Goal: Information Seeking & Learning: Learn about a topic

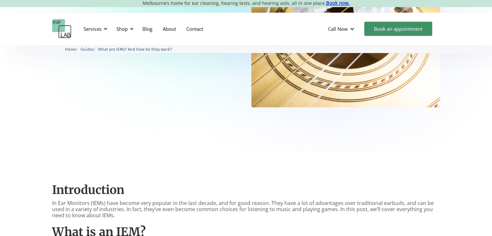
scroll to position [297, 0]
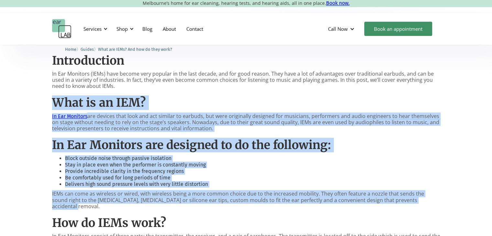
drag, startPoint x: 453, startPoint y: 198, endPoint x: 45, endPoint y: 107, distance: 418.6
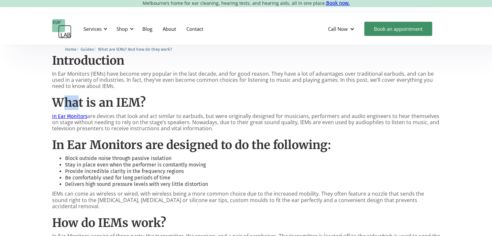
drag, startPoint x: 60, startPoint y: 99, endPoint x: 75, endPoint y: 107, distance: 17.2
click at [75, 107] on h2 "What is an IEM?" at bounding box center [246, 103] width 388 height 14
drag, startPoint x: 50, startPoint y: 98, endPoint x: 237, endPoint y: 129, distance: 189.8
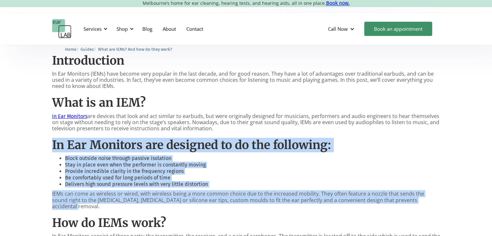
drag, startPoint x: 422, startPoint y: 202, endPoint x: 48, endPoint y: 133, distance: 380.5
drag, startPoint x: 48, startPoint y: 133, endPoint x: 409, endPoint y: 202, distance: 367.2
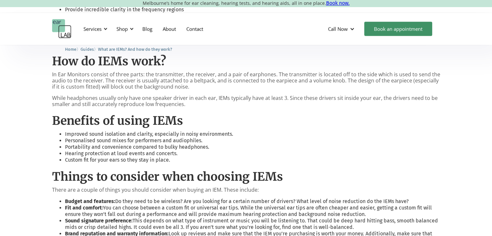
click at [285, 159] on div "Introduction In Ear Monitors (IEMs) have become very popular in the last decade…" at bounding box center [246, 137] width 388 height 503
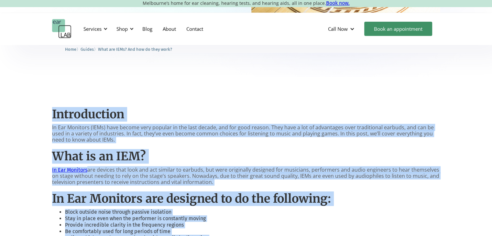
scroll to position [233, 0]
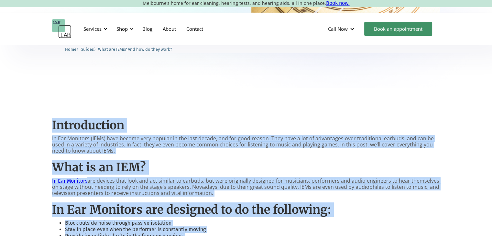
drag, startPoint x: 213, startPoint y: 171, endPoint x: 44, endPoint y: 119, distance: 176.3
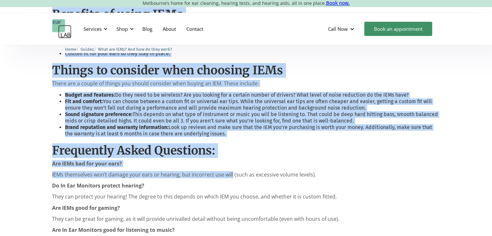
scroll to position [685, 0]
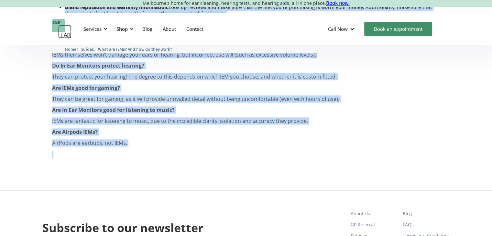
drag, startPoint x: 44, startPoint y: 119, endPoint x: 228, endPoint y: 161, distance: 188.8
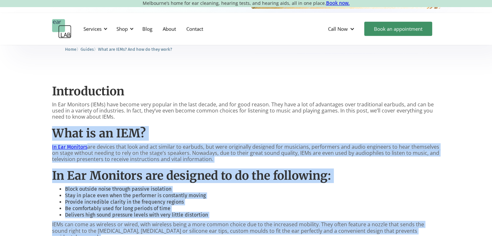
scroll to position [265, 0]
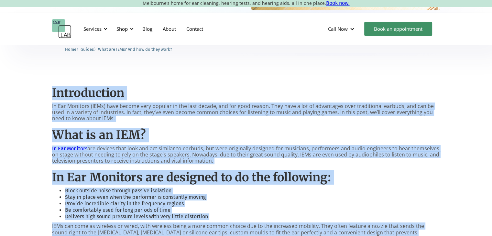
drag, startPoint x: 228, startPoint y: 157, endPoint x: 46, endPoint y: 91, distance: 193.8
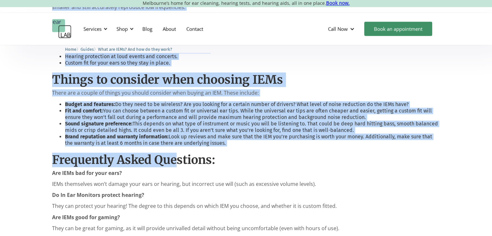
scroll to position [718, 0]
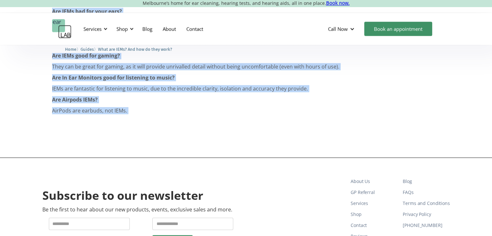
drag, startPoint x: 52, startPoint y: 90, endPoint x: 182, endPoint y: 116, distance: 132.6
click at [182, 119] on p "‍" at bounding box center [246, 122] width 388 height 6
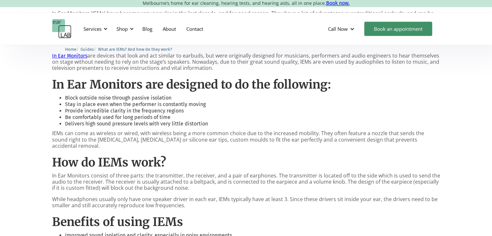
scroll to position [275, 0]
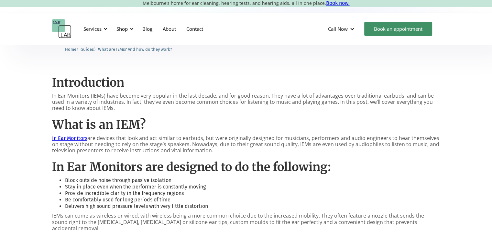
drag, startPoint x: 357, startPoint y: 150, endPoint x: 181, endPoint y: 146, distance: 175.9
click at [181, 146] on p "In Ear Monitors are devices that look and act similar to earbuds, but were orig…" at bounding box center [246, 144] width 388 height 19
click at [208, 142] on p "In Ear Monitors are devices that look and act similar to earbuds, but were orig…" at bounding box center [246, 144] width 388 height 19
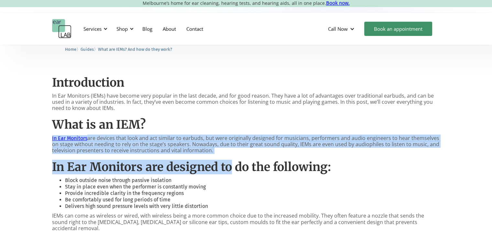
drag, startPoint x: 233, startPoint y: 154, endPoint x: 143, endPoint y: 128, distance: 93.8
click at [217, 138] on p "In Ear Monitors are devices that look and act similar to earbuds, but were orig…" at bounding box center [246, 144] width 388 height 19
drag, startPoint x: 232, startPoint y: 155, endPoint x: 132, endPoint y: 122, distance: 105.8
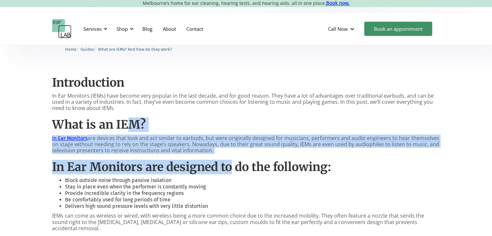
click at [214, 136] on p "In Ear Monitors are devices that look and act similar to earbuds, but were orig…" at bounding box center [246, 144] width 388 height 19
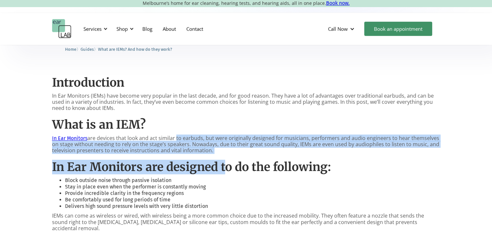
drag, startPoint x: 224, startPoint y: 155, endPoint x: 175, endPoint y: 139, distance: 51.7
click at [221, 144] on p "In Ear Monitors are devices that look and act similar to earbuds, but were orig…" at bounding box center [246, 144] width 388 height 19
drag, startPoint x: 212, startPoint y: 150, endPoint x: 51, endPoint y: 80, distance: 175.7
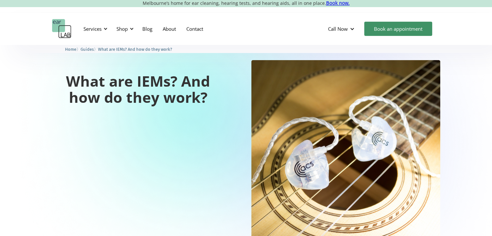
scroll to position [0, 0]
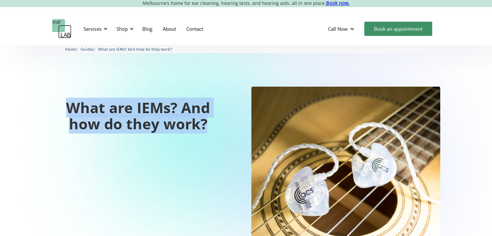
drag, startPoint x: 214, startPoint y: 124, endPoint x: 64, endPoint y: 114, distance: 151.0
click at [64, 114] on h1 "What are IEMs? And how do they work?" at bounding box center [138, 116] width 172 height 32
drag, startPoint x: 64, startPoint y: 114, endPoint x: 203, endPoint y: 129, distance: 139.8
click at [203, 129] on h1 "What are IEMs? And how do they work?" at bounding box center [138, 116] width 172 height 32
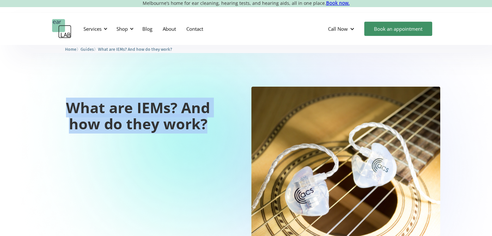
click at [203, 129] on h1 "What are IEMs? And how do they work?" at bounding box center [138, 116] width 172 height 32
drag, startPoint x: 207, startPoint y: 126, endPoint x: 54, endPoint y: 104, distance: 154.2
click at [54, 104] on h1 "What are IEMs? And how do they work?" at bounding box center [138, 116] width 172 height 32
click at [54, 103] on h1 "What are IEMs? And how do they work?" at bounding box center [138, 116] width 172 height 32
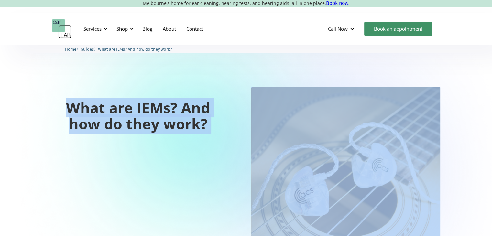
drag, startPoint x: 79, startPoint y: 102, endPoint x: 262, endPoint y: 139, distance: 187.6
click at [262, 139] on div "What are IEMs? And how do they work?" at bounding box center [246, 181] width 388 height 189
click at [235, 135] on div "What are IEMs? And how do they work?" at bounding box center [246, 181] width 388 height 189
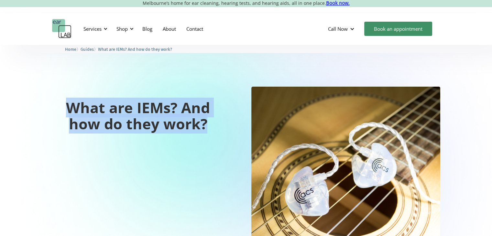
drag, startPoint x: 195, startPoint y: 126, endPoint x: 56, endPoint y: 110, distance: 140.6
click at [56, 110] on div "What are IEMs? And how do they work?" at bounding box center [246, 181] width 388 height 189
click at [56, 110] on h1 "What are IEMs? And how do they work?" at bounding box center [138, 116] width 172 height 32
drag, startPoint x: 71, startPoint y: 107, endPoint x: 218, endPoint y: 124, distance: 147.7
click at [218, 124] on h1 "What are IEMs? And how do they work?" at bounding box center [138, 116] width 172 height 32
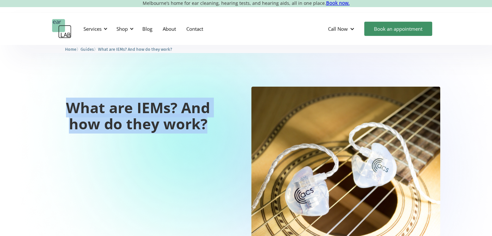
click at [218, 124] on h1 "What are IEMs? And how do they work?" at bounding box center [138, 116] width 172 height 32
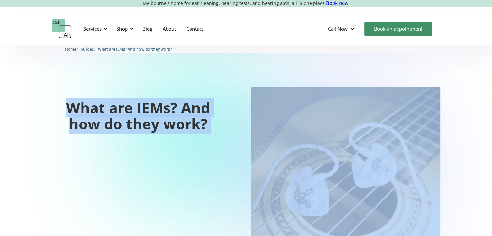
drag, startPoint x: 218, startPoint y: 124, endPoint x: 68, endPoint y: 100, distance: 152.7
click at [68, 100] on h1 "What are IEMs? And how do they work?" at bounding box center [138, 116] width 172 height 32
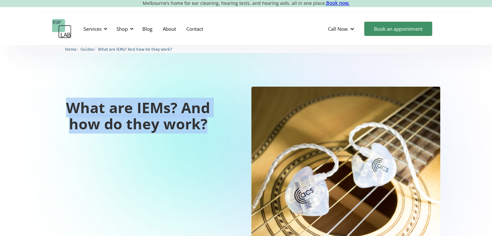
drag, startPoint x: 139, startPoint y: 109, endPoint x: 216, endPoint y: 123, distance: 78.5
click at [216, 123] on h1 "What are IEMs? And how do they work?" at bounding box center [138, 116] width 172 height 32
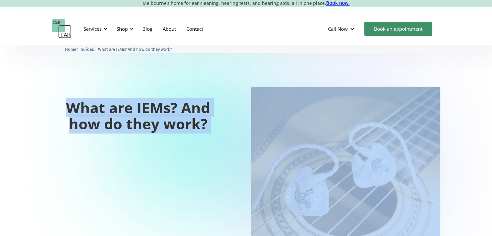
drag, startPoint x: 216, startPoint y: 123, endPoint x: 63, endPoint y: 96, distance: 155.4
click at [63, 96] on div "What are IEMs? And how do they work?" at bounding box center [138, 111] width 172 height 48
click at [225, 131] on div "What are IEMs? And how do they work?" at bounding box center [246, 181] width 388 height 189
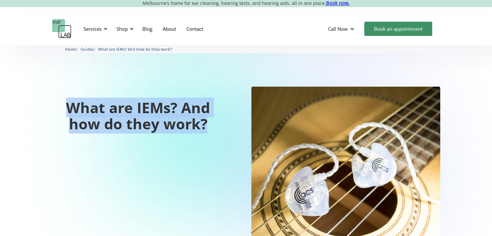
drag, startPoint x: 213, startPoint y: 125, endPoint x: 50, endPoint y: 85, distance: 167.1
click at [50, 85] on div "What are IEMs? And how do they work?" at bounding box center [246, 183] width 492 height 276
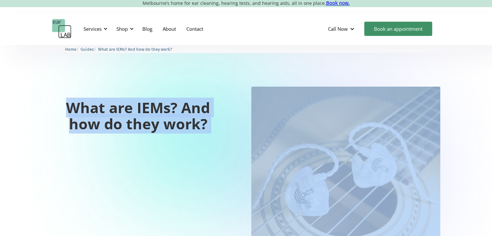
drag, startPoint x: 125, startPoint y: 122, endPoint x: 250, endPoint y: 174, distance: 134.8
click at [250, 174] on div "What are IEMs? And how do they work?" at bounding box center [246, 183] width 492 height 276
click at [223, 128] on h1 "What are IEMs? And how do they work?" at bounding box center [138, 116] width 172 height 32
drag, startPoint x: 223, startPoint y: 128, endPoint x: 6, endPoint y: 64, distance: 225.4
click at [6, 64] on div "What are IEMs? And how do they work?" at bounding box center [246, 183] width 492 height 276
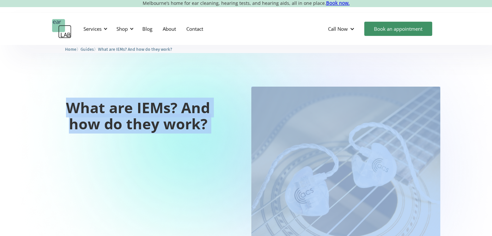
click at [6, 64] on div "What are IEMs? And how do they work?" at bounding box center [246, 183] width 492 height 276
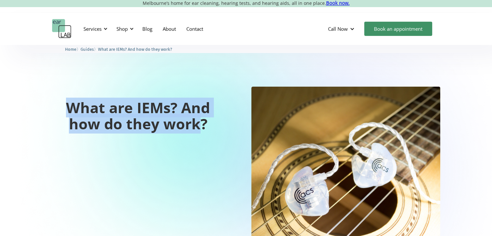
drag, startPoint x: 6, startPoint y: 64, endPoint x: 191, endPoint y: 121, distance: 193.1
click at [191, 121] on div "What are IEMs? And how do they work?" at bounding box center [246, 183] width 492 height 276
click at [191, 121] on h1 "What are IEMs? And how do they work?" at bounding box center [138, 116] width 172 height 32
drag, startPoint x: 214, startPoint y: 120, endPoint x: 0, endPoint y: 57, distance: 223.3
click at [0, 57] on div "What are IEMs? And how do they work?" at bounding box center [246, 183] width 492 height 276
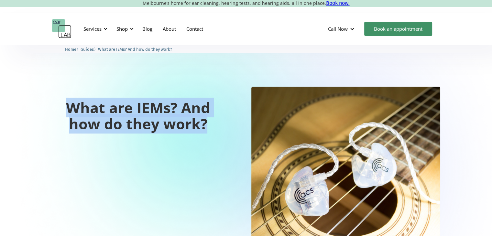
click at [0, 57] on div "What are IEMs? And how do they work?" at bounding box center [246, 183] width 492 height 276
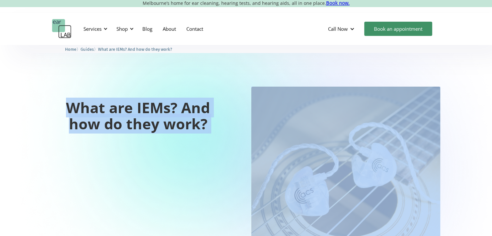
drag, startPoint x: 0, startPoint y: 57, endPoint x: 235, endPoint y: 151, distance: 253.3
click at [235, 151] on div "What are IEMs? And how do they work?" at bounding box center [246, 183] width 492 height 276
click at [222, 136] on div "What are IEMs? And how do they work?" at bounding box center [246, 181] width 388 height 189
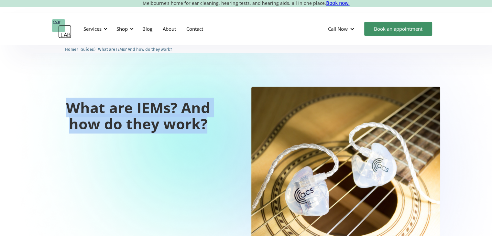
drag, startPoint x: 216, startPoint y: 130, endPoint x: 52, endPoint y: 108, distance: 165.3
click at [52, 108] on h1 "What are IEMs? And how do they work?" at bounding box center [138, 116] width 172 height 32
click at [52, 103] on h1 "What are IEMs? And how do they work?" at bounding box center [138, 116] width 172 height 32
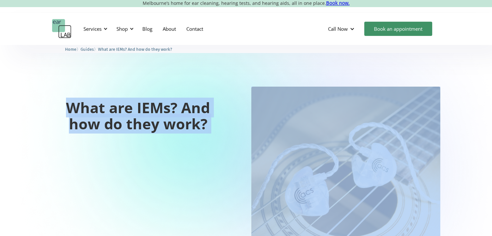
drag, startPoint x: 52, startPoint y: 103, endPoint x: 208, endPoint y: 135, distance: 159.0
click at [208, 135] on div "What are IEMs? And how do they work?" at bounding box center [246, 181] width 388 height 189
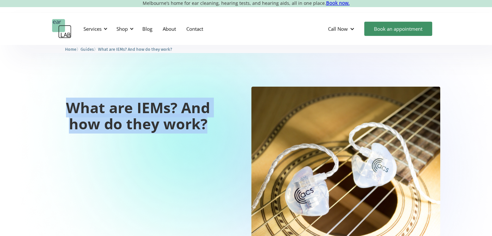
drag, startPoint x: 211, startPoint y: 127, endPoint x: 47, endPoint y: 108, distance: 165.6
click at [47, 108] on div "What are IEMs? And how do they work?" at bounding box center [246, 183] width 492 height 276
drag, startPoint x: 64, startPoint y: 109, endPoint x: 207, endPoint y: 113, distance: 142.6
click at [210, 122] on h1 "What are IEMs? And how do they work?" at bounding box center [138, 116] width 172 height 32
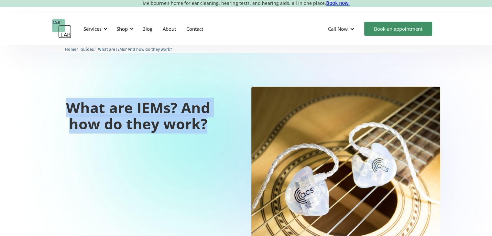
click at [207, 114] on h1 "What are IEMs? And how do they work?" at bounding box center [138, 116] width 172 height 32
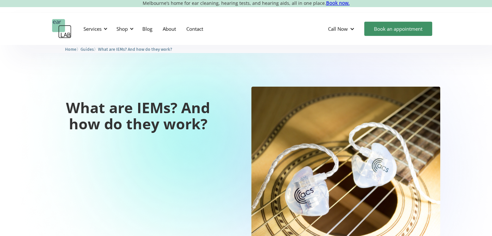
click at [209, 121] on h1 "What are IEMs? And how do they work?" at bounding box center [138, 116] width 172 height 32
click at [209, 122] on h1 "What are IEMs? And how do they work?" at bounding box center [138, 116] width 172 height 32
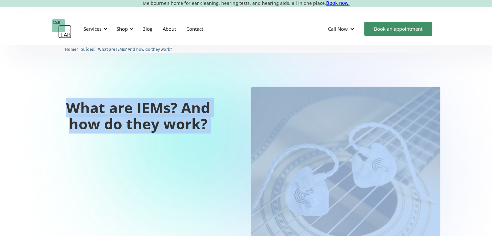
drag, startPoint x: 209, startPoint y: 122, endPoint x: 31, endPoint y: 94, distance: 180.5
click at [31, 94] on div "What are IEMs? And how do they work?" at bounding box center [246, 183] width 492 height 276
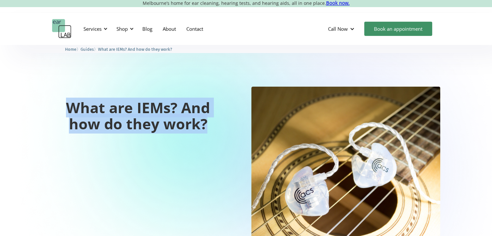
drag, startPoint x: 41, startPoint y: 98, endPoint x: 206, endPoint y: 128, distance: 167.9
click at [206, 128] on div "What are IEMs? And how do they work?" at bounding box center [246, 183] width 492 height 276
click at [206, 128] on h1 "What are IEMs? And how do they work?" at bounding box center [138, 116] width 172 height 32
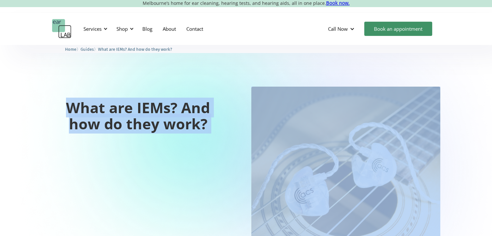
drag
click at [89, 115] on h1 "What are IEMs? And how do they work?" at bounding box center [138, 116] width 172 height 32
click at [89, 114] on h1 "What are IEMs? And how do they work?" at bounding box center [138, 116] width 172 height 32
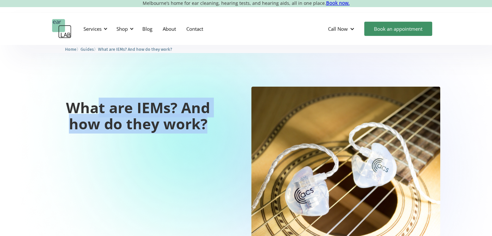
click at [204, 121] on h1 "What are IEMs? And how do they work?" at bounding box center [138, 116] width 172 height 32
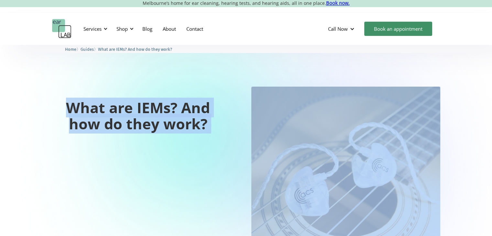
click at [73, 103] on h1 "What are IEMs? And how do they work?" at bounding box center [138, 116] width 172 height 32
click at [74, 103] on h1 "What are IEMs? And how do they work?" at bounding box center [138, 116] width 172 height 32
click at [204, 122] on h1 "What are IEMs? And how do they work?" at bounding box center [138, 116] width 172 height 32
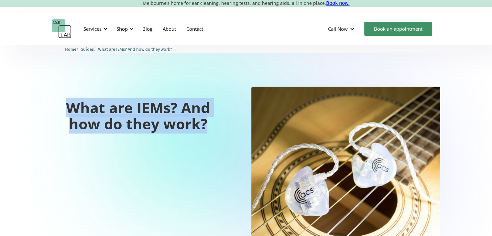
click at [53, 111] on h1 "What are IEMs? And how do they work?" at bounding box center [138, 116] width 172 height 32
click at [53, 109] on h1 "What are IEMs? And how do they work?" at bounding box center [138, 116] width 172 height 32
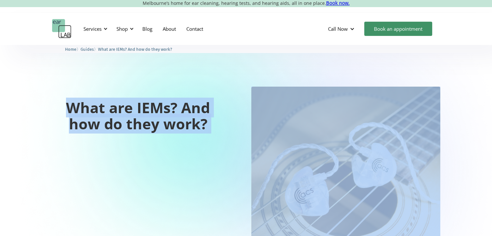
click at [229, 133] on div "What are IEMs? And how do they work?" at bounding box center [246, 181] width 388 height 189
click at [222, 128] on h1 "What are IEMs? And how do they work?" at bounding box center [138, 116] width 172 height 32
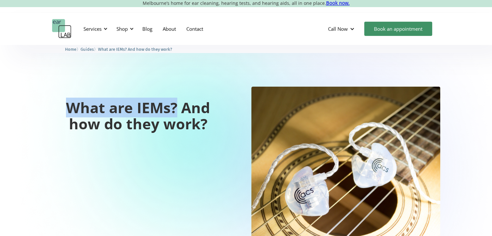
click at [0, 69] on div "What are IEMs? And how do they work?" at bounding box center [246, 183] width 492 height 276
click at [43, 65] on div "What are IEMs? And how do they work?" at bounding box center [246, 183] width 492 height 276
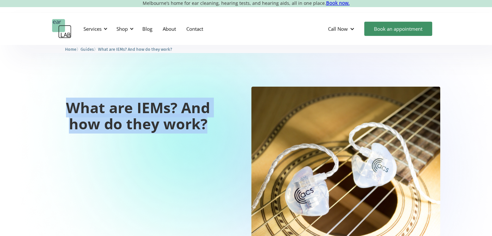
click at [209, 130] on div "What are IEMs? And how do they work?" at bounding box center [246, 183] width 492 height 276
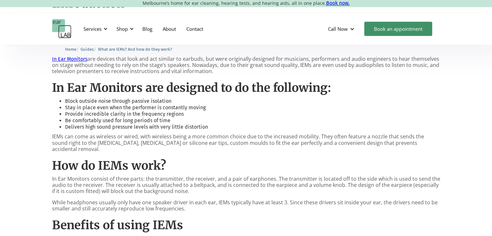
scroll to position [388, 0]
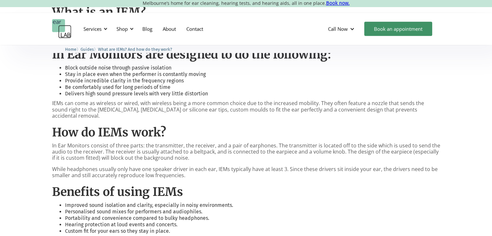
click at [229, 125] on h2 "How do IEMs work?" at bounding box center [246, 132] width 388 height 14
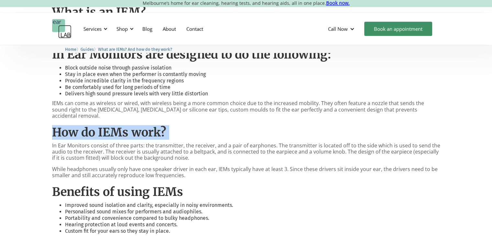
click at [229, 125] on h2 "How do IEMs work?" at bounding box center [246, 132] width 388 height 14
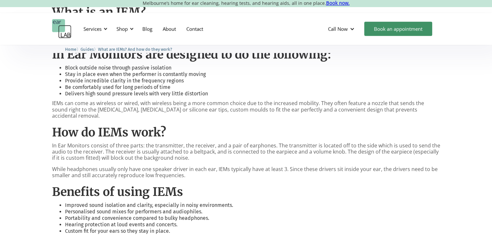
click at [250, 109] on p "IEMs can come as wireless or wired, with wireless being a more common choice du…" at bounding box center [246, 109] width 388 height 19
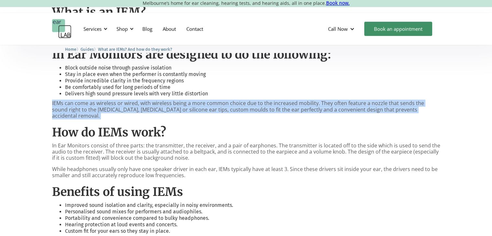
click at [250, 109] on p "IEMs can come as wireless or wired, with wireless being a more common choice du…" at bounding box center [246, 109] width 388 height 19
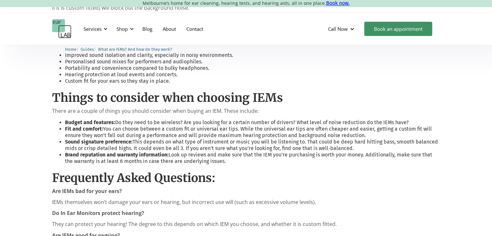
scroll to position [550, 0]
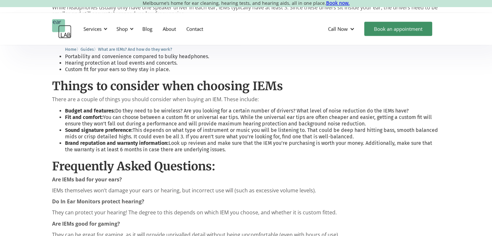
click at [249, 140] on li "Brand reputation and warranty information: Look up reviews and make sure that t…" at bounding box center [252, 146] width 375 height 13
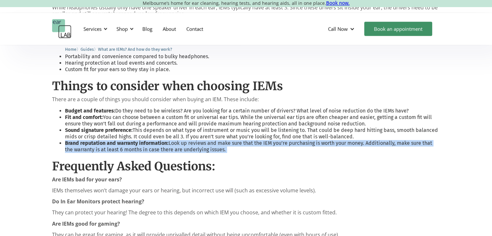
click at [249, 140] on li "Brand reputation and warranty information: Look up reviews and make sure that t…" at bounding box center [252, 146] width 375 height 13
click at [272, 140] on li "Brand reputation and warranty information: Look up reviews and make sure that t…" at bounding box center [252, 146] width 375 height 13
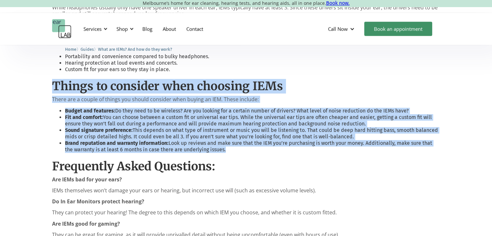
click at [42, 82] on div "Introduction In Ear Monitors (IEMs) have become very popular in the last decade…" at bounding box center [246, 48] width 492 height 554
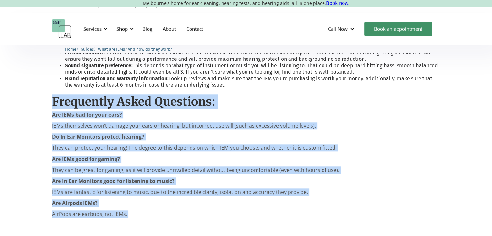
scroll to position [626, 0]
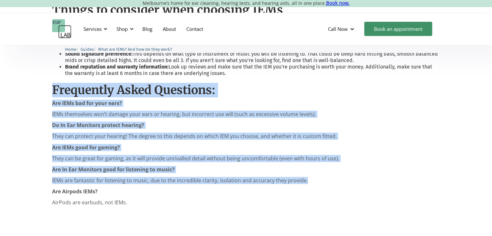
click at [306, 177] on p "IEMs are fantastic for listening to music, due to the incredible clarity, isola…" at bounding box center [246, 180] width 388 height 6
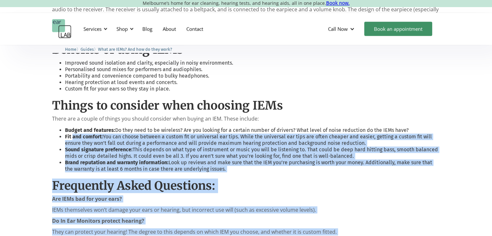
scroll to position [529, 0]
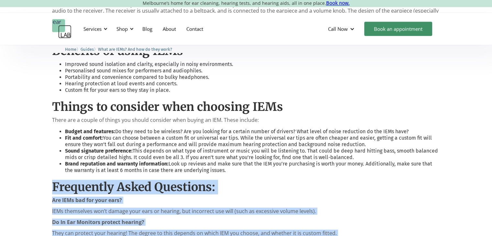
click at [46, 177] on div "Introduction In Ear Monitors (IEMs) have become very popular in the last decade…" at bounding box center [246, 69] width 492 height 554
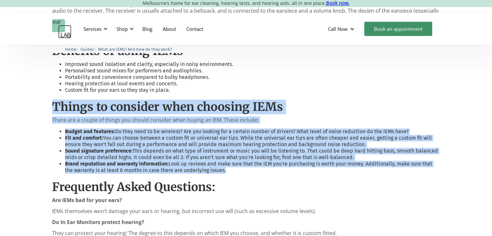
click at [33, 97] on div "Introduction In Ear Monitors (IEMs) have become very popular in the last decade…" at bounding box center [246, 69] width 492 height 554
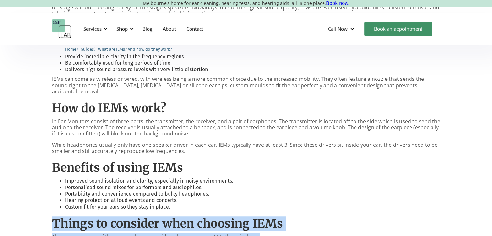
scroll to position [400, 0]
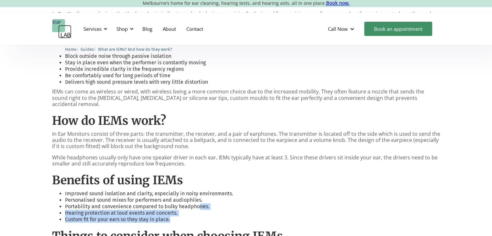
click at [185, 212] on ul "Improved sound isolation and clarity, especially in noisy environments. Persona…" at bounding box center [246, 206] width 388 height 32
click at [185, 216] on li "Custom fit for your ears so they stay in place." at bounding box center [252, 219] width 375 height 6
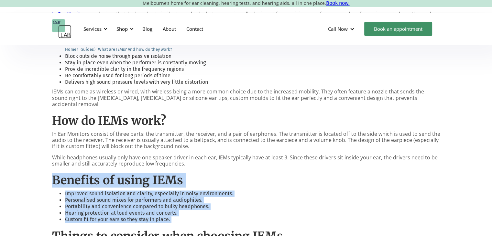
click at [17, 169] on div "Introduction In Ear Monitors (IEMs) have become very popular in the last decade…" at bounding box center [246, 198] width 492 height 554
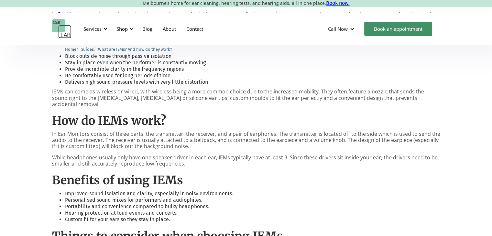
click at [150, 118] on h2 "How do IEMs work?" at bounding box center [246, 121] width 388 height 14
